Goal: Check status

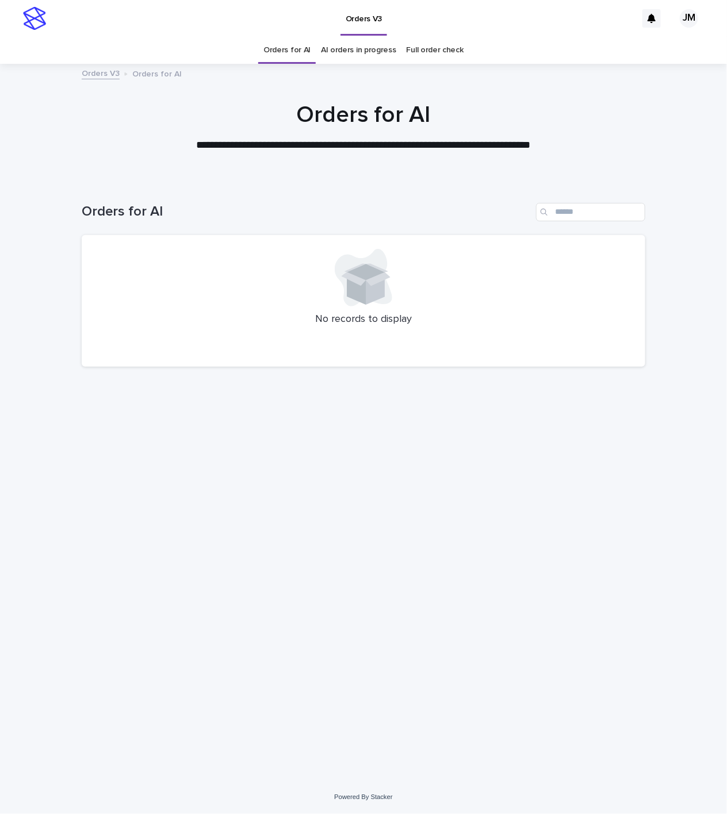
click at [359, 40] on link "AI orders in progress" at bounding box center [358, 50] width 75 height 27
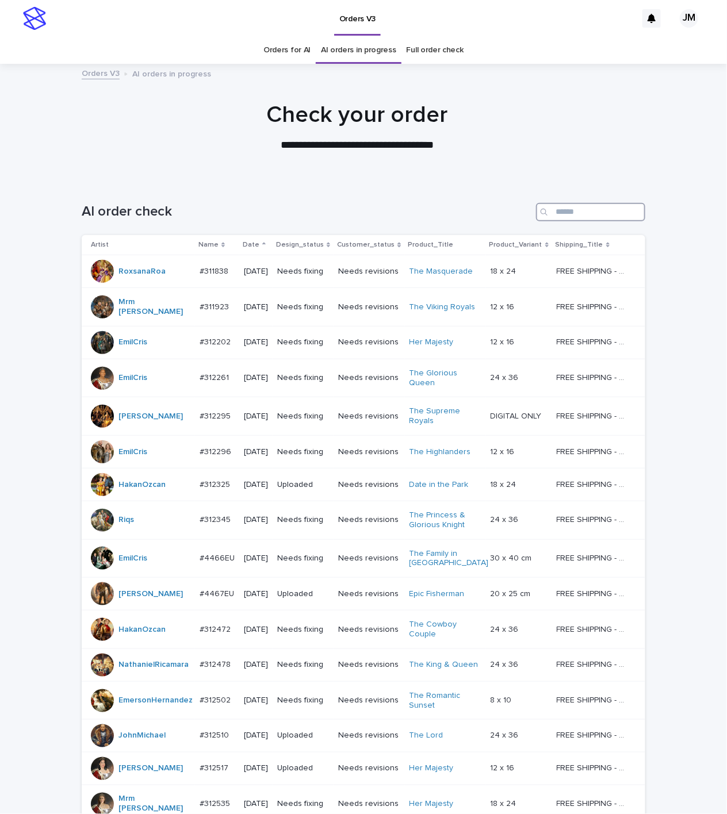
click at [573, 204] on input "Search" at bounding box center [590, 212] width 109 height 18
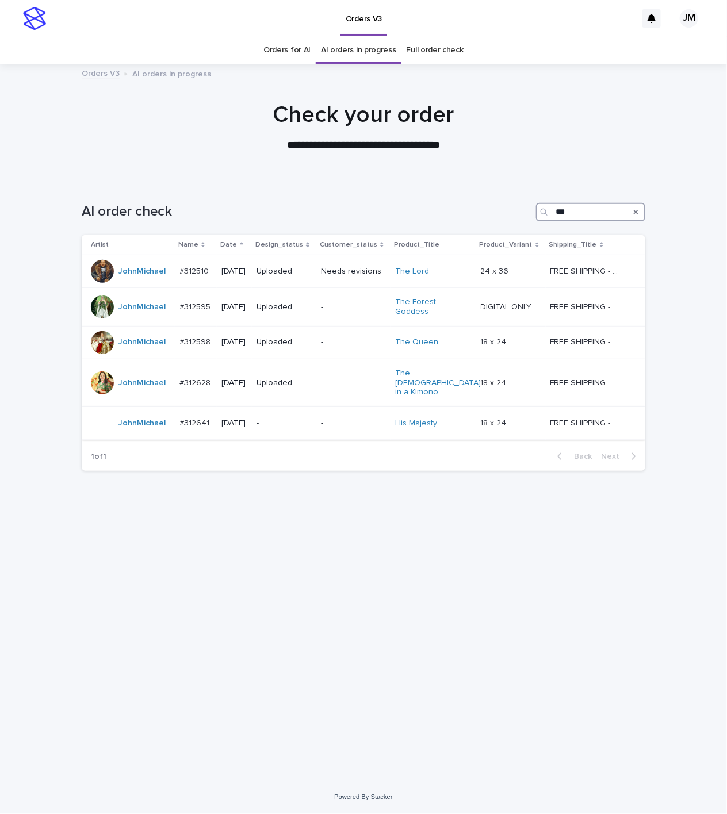
type input "***"
click at [305, 418] on p "-" at bounding box center [283, 423] width 55 height 10
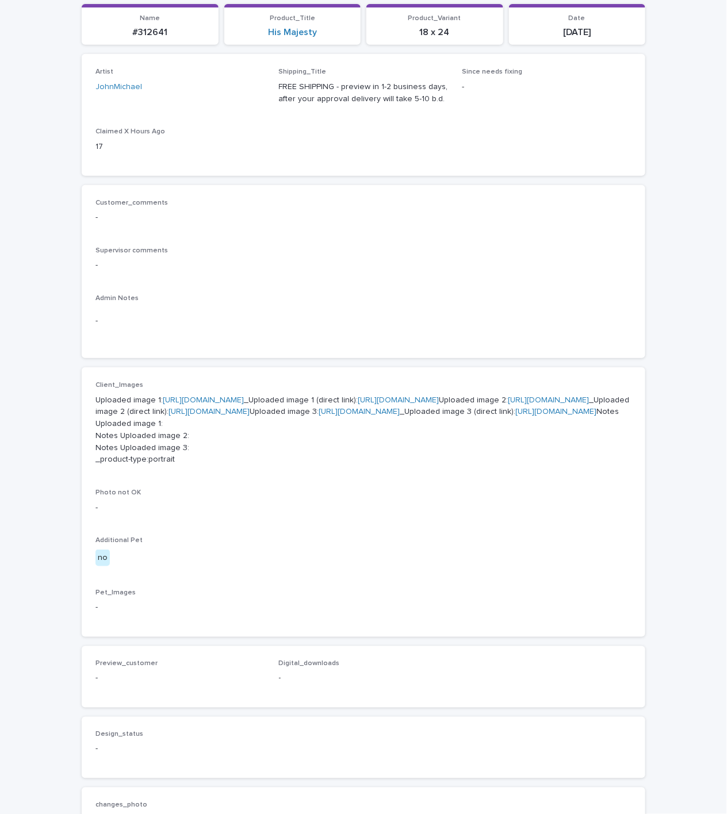
scroll to position [172, 0]
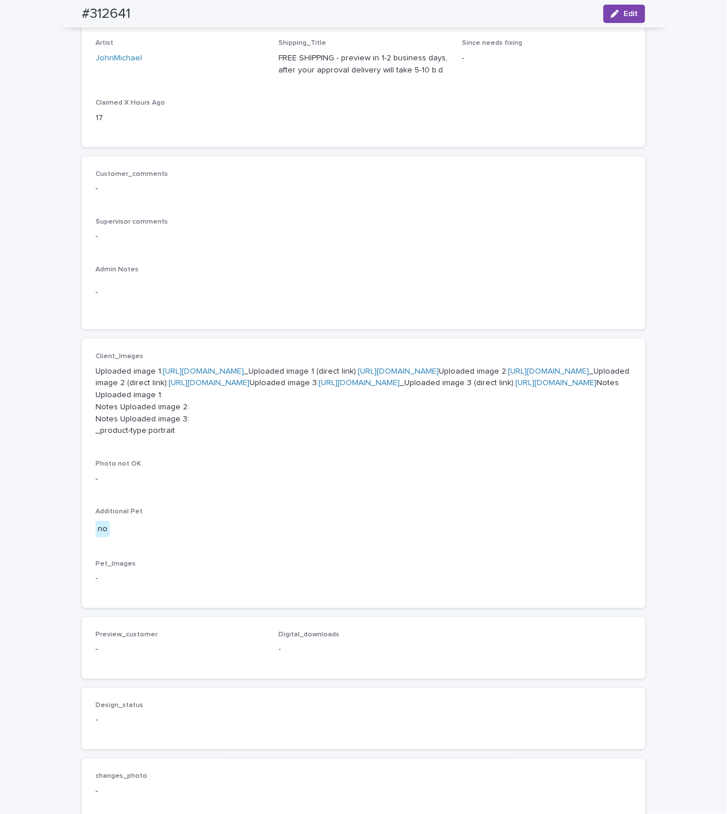
click at [358, 375] on link "[URL][DOMAIN_NAME]" at bounding box center [398, 371] width 81 height 8
click at [249, 387] on link "[URL][DOMAIN_NAME]" at bounding box center [208, 383] width 81 height 8
click at [515, 387] on link "[URL][DOMAIN_NAME]" at bounding box center [555, 383] width 81 height 8
click at [508, 375] on link "[URL][DOMAIN_NAME]" at bounding box center [548, 371] width 81 height 8
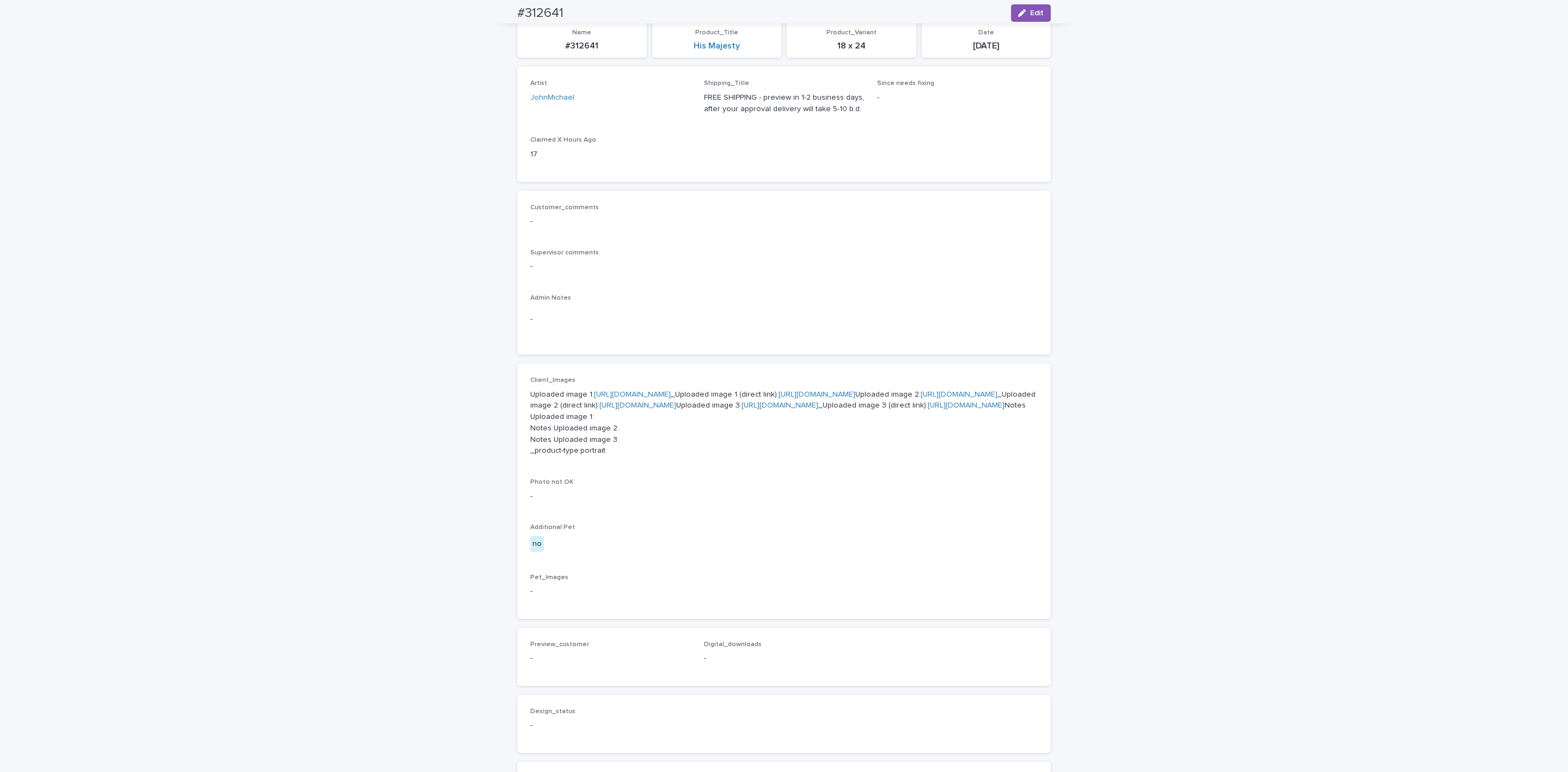
scroll to position [0, 0]
